Goal: Information Seeking & Learning: Learn about a topic

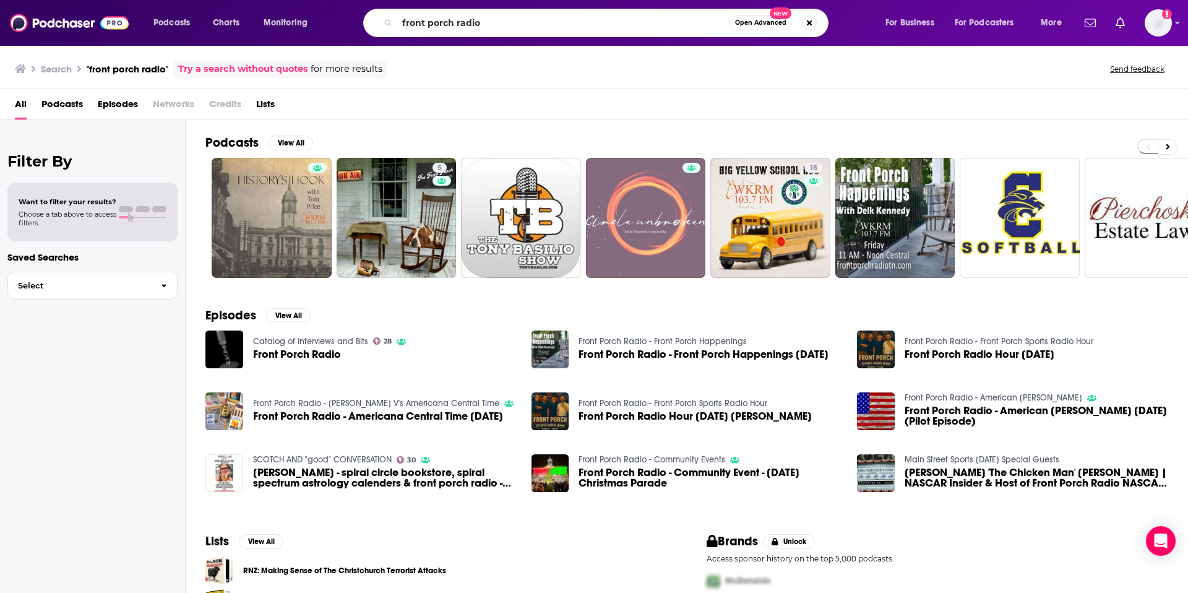
click at [515, 24] on input "front porch radio" at bounding box center [563, 23] width 332 height 20
click at [515, 23] on input "front porch radio" at bounding box center [563, 23] width 332 height 20
type input "strategy skills"
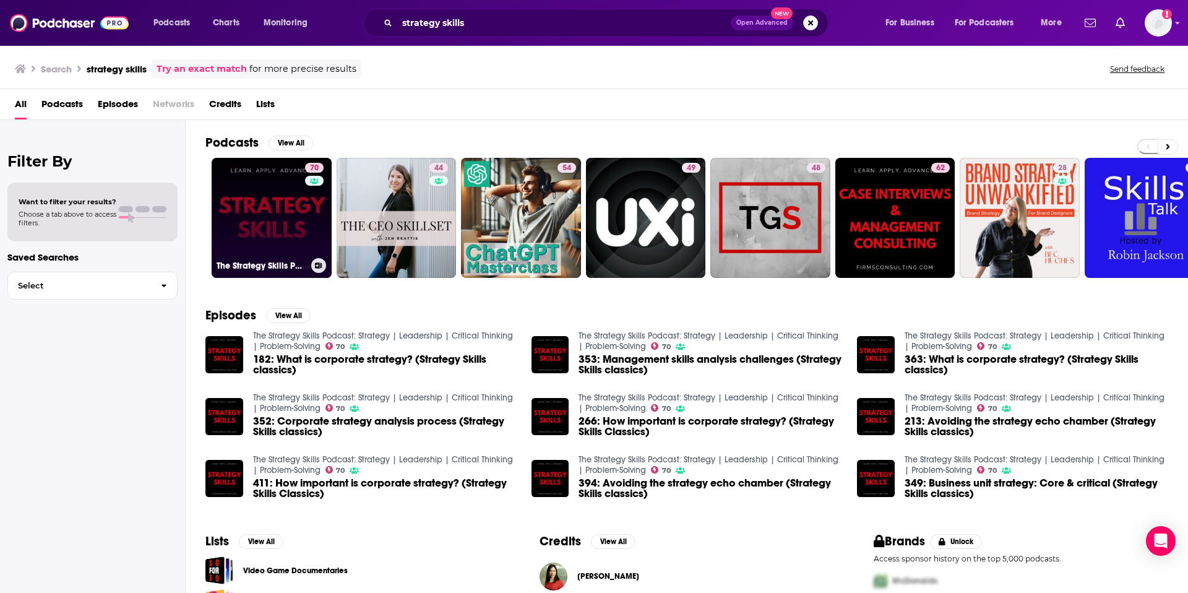
click at [289, 204] on link "70 The Strategy Skills Podcast: Strategy | Leadership | Critical Thinking | Pro…" at bounding box center [272, 218] width 120 height 120
